Goal: Task Accomplishment & Management: Use online tool/utility

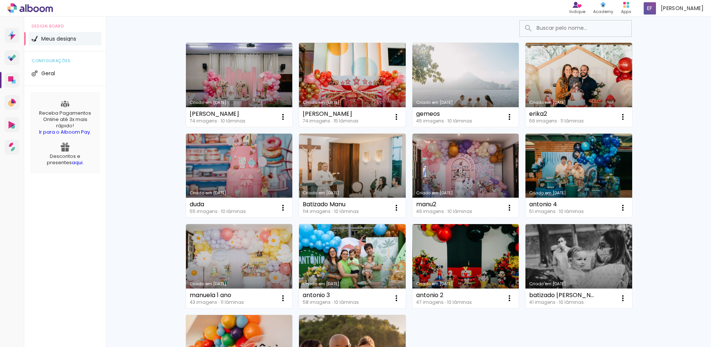
scroll to position [149, 0]
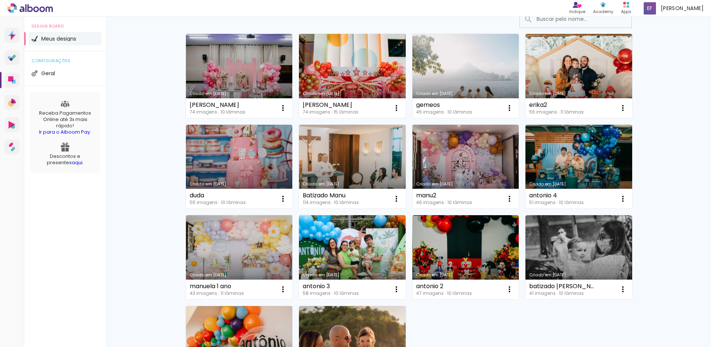
click at [327, 85] on link "Criado em [DATE]" at bounding box center [352, 76] width 107 height 84
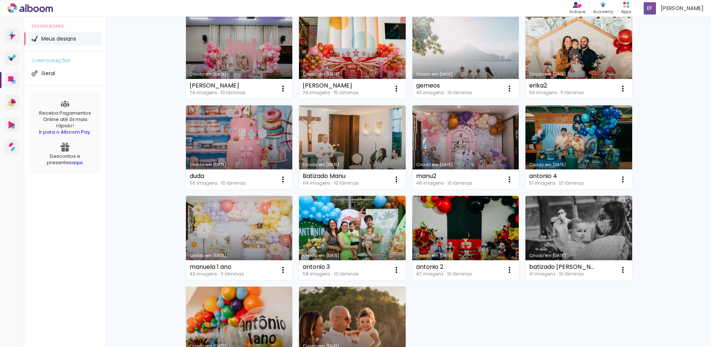
scroll to position [186, 0]
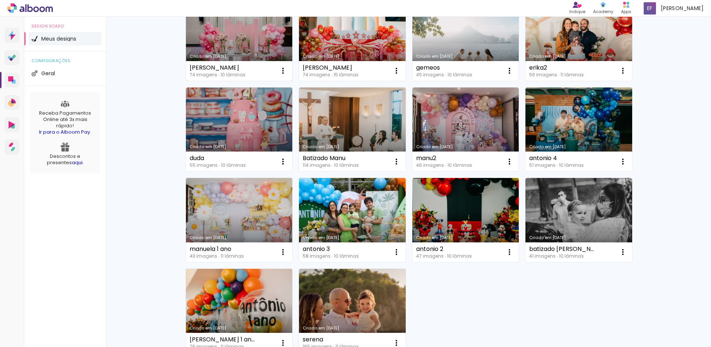
click at [249, 56] on div "Criado em [DATE]" at bounding box center [239, 56] width 99 height 4
